Goal: Task Accomplishment & Management: Manage account settings

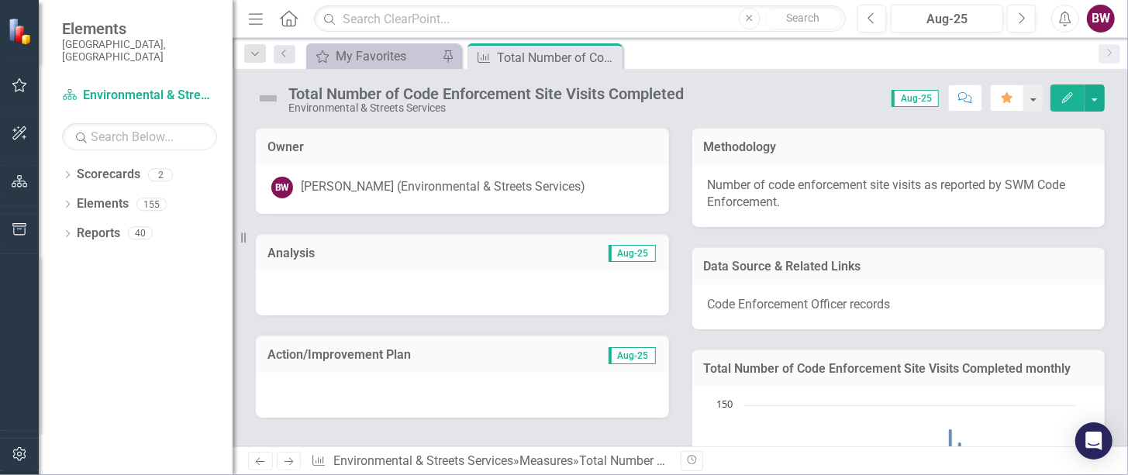
click at [149, 309] on div "Dropdown Scorecards 2 Dropdown FY 24-26 City of Durham Strategic Plan Environme…" at bounding box center [136, 318] width 194 height 313
click at [836, 181] on p "Number of code enforcement site visits as reported by SWM Code Enforcement." at bounding box center [899, 195] width 382 height 36
click at [806, 293] on div "Code Enforcement Officer records" at bounding box center [899, 307] width 413 height 45
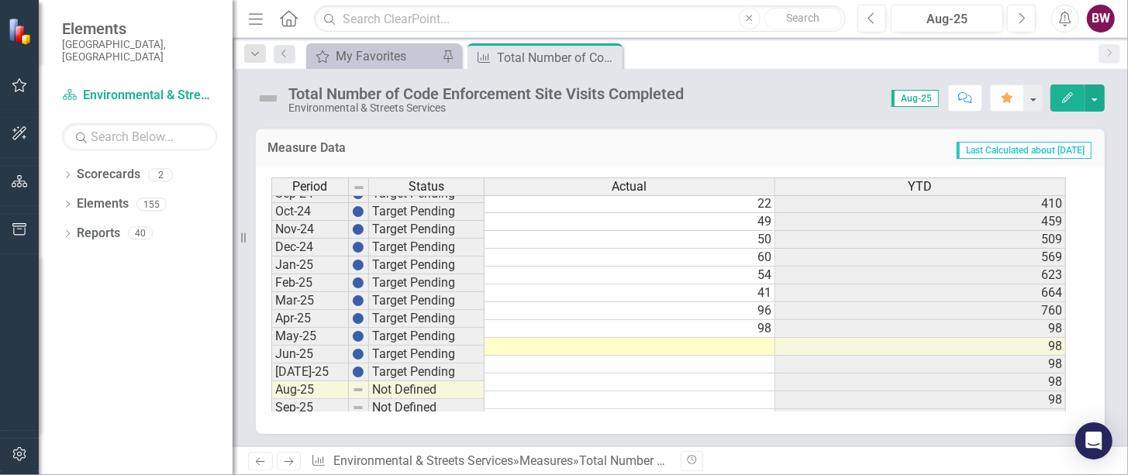
scroll to position [784, 0]
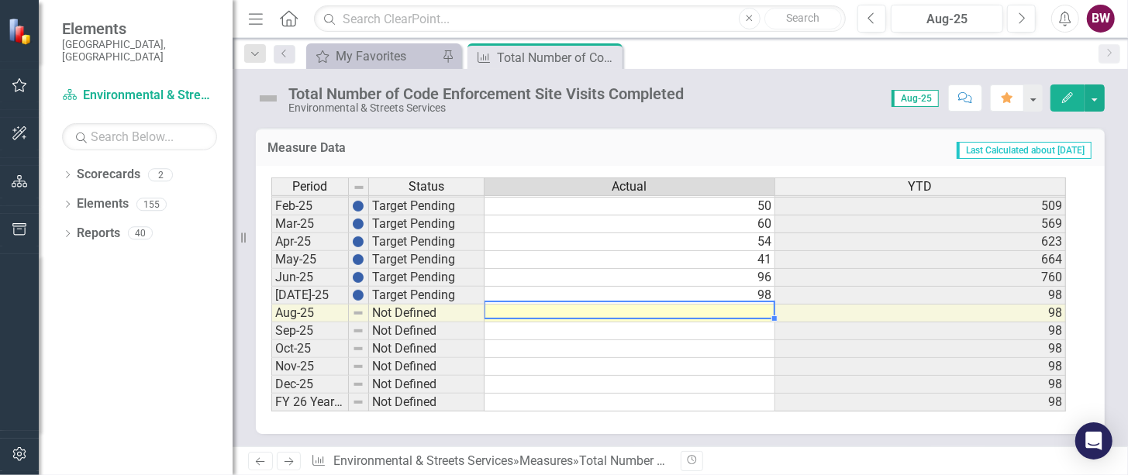
click at [732, 306] on td at bounding box center [630, 314] width 291 height 18
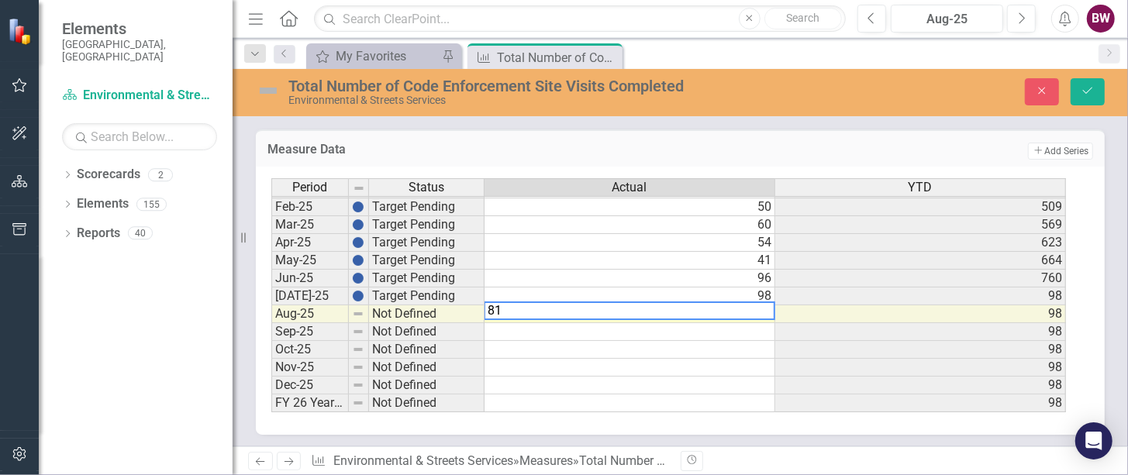
drag, startPoint x: 732, startPoint y: 306, endPoint x: 1127, endPoint y: 89, distance: 450.1
click at [1127, 89] on div "Total Number of Code Enforcement Site Visits Completed Environmental & Streets …" at bounding box center [681, 258] width 896 height 378
type textarea "81"
click at [1086, 95] on icon "Save" at bounding box center [1088, 90] width 14 height 11
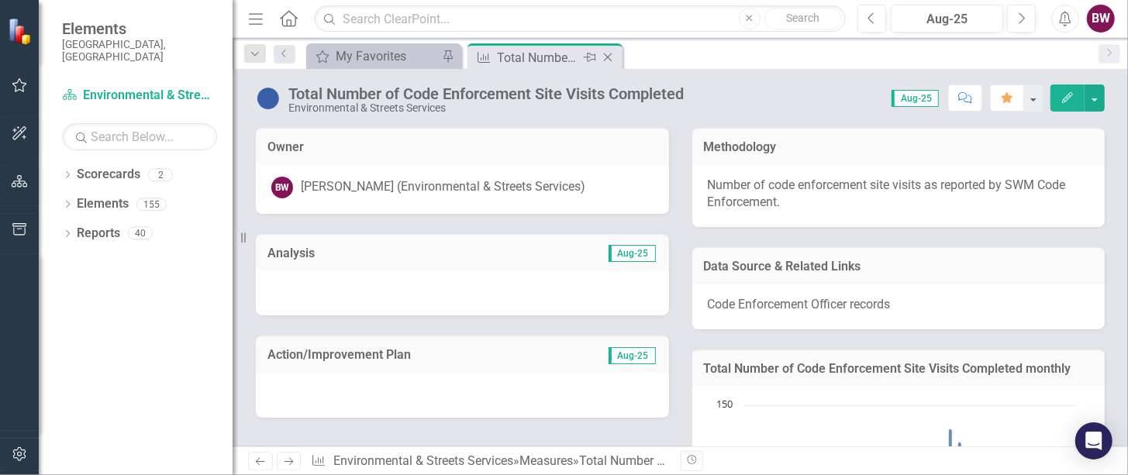
click at [542, 61] on div "Total Number of Code Enforcement Site Visits Completed" at bounding box center [538, 57] width 83 height 19
click at [290, 20] on icon "Home" at bounding box center [288, 18] width 20 height 16
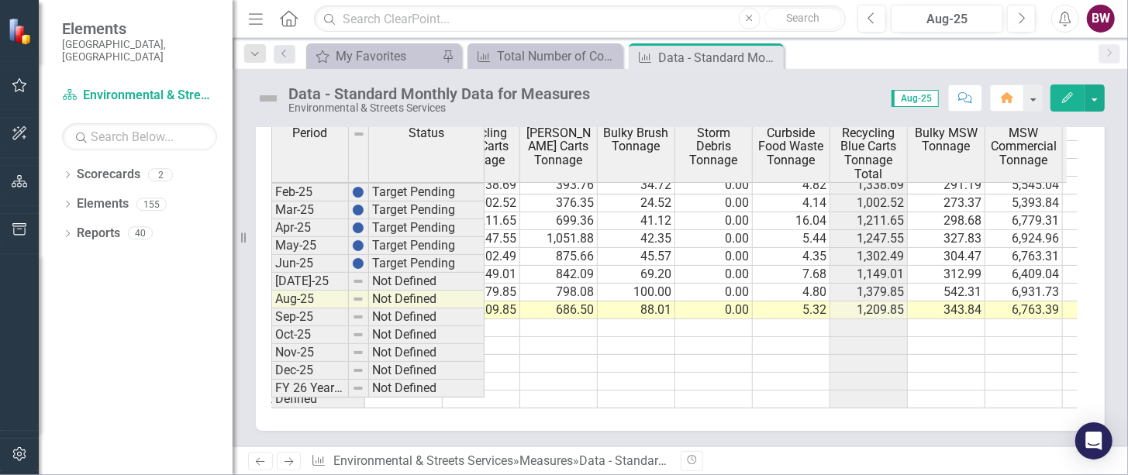
scroll to position [0, 147]
